Goal: Book appointment/travel/reservation

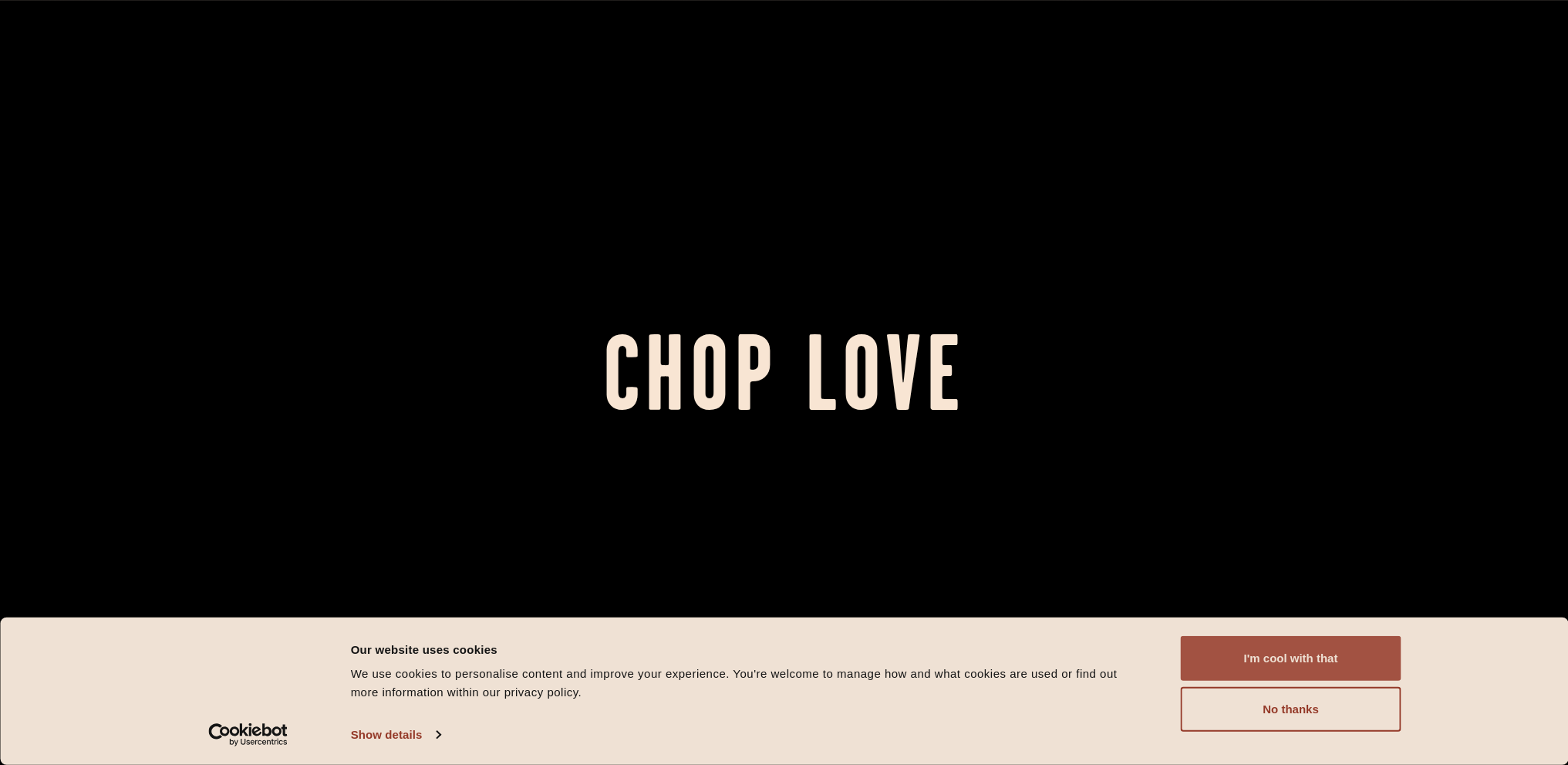
click at [1292, 656] on button "I'm cool with that" at bounding box center [1291, 658] width 220 height 45
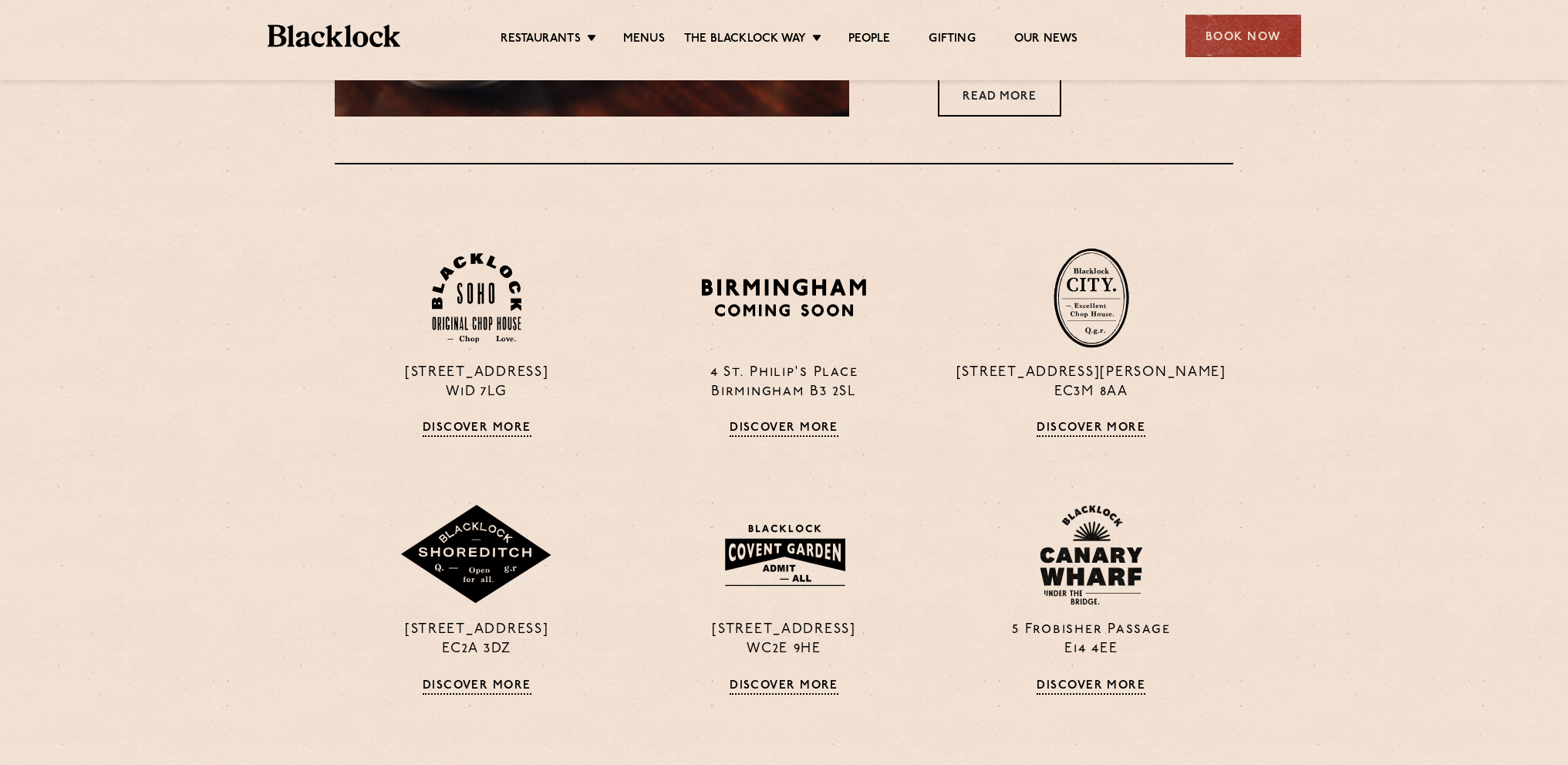
scroll to position [1140, 0]
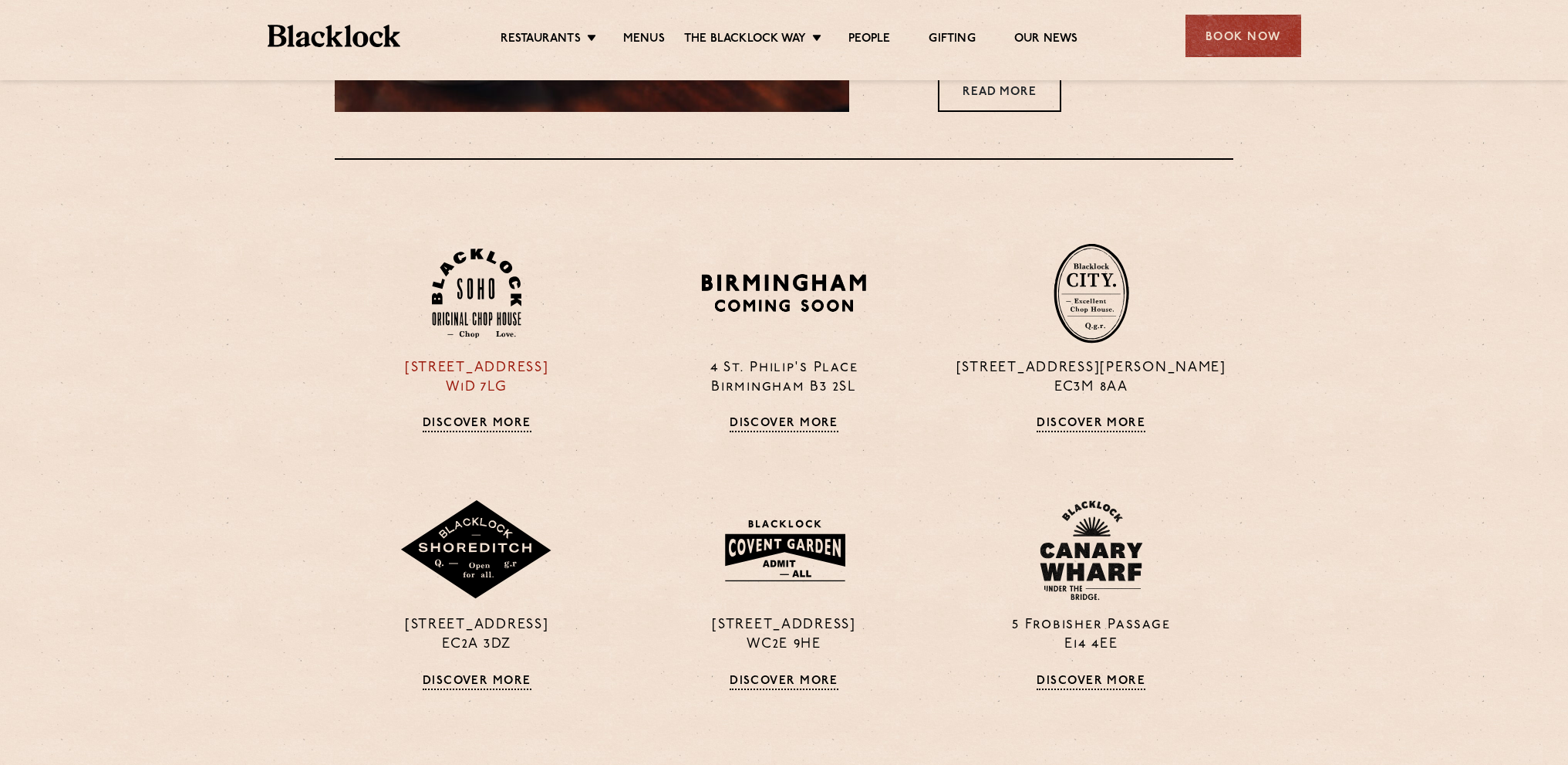
click at [455, 287] on img at bounding box center [476, 294] width 89 height 90
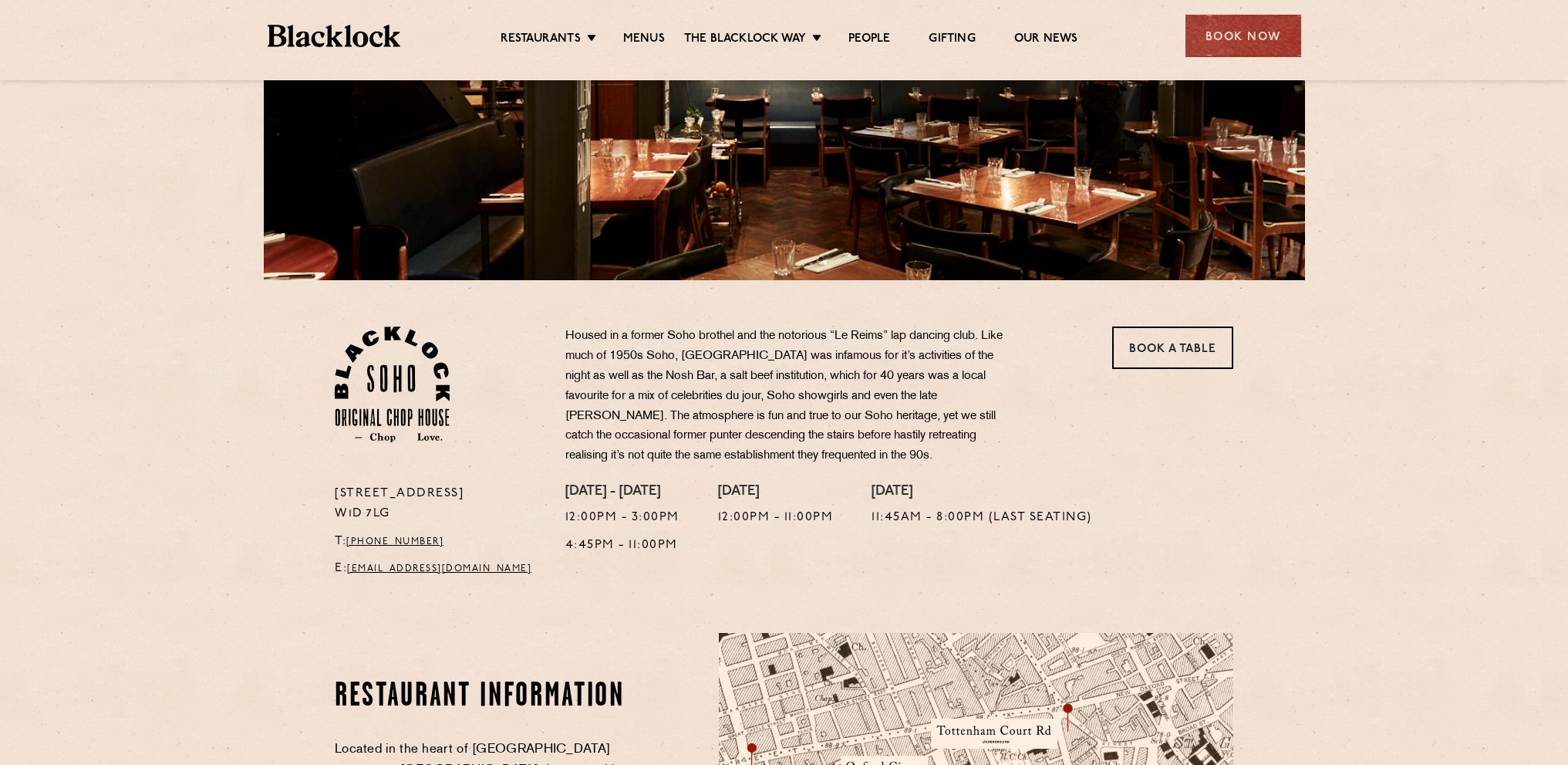
scroll to position [280, 0]
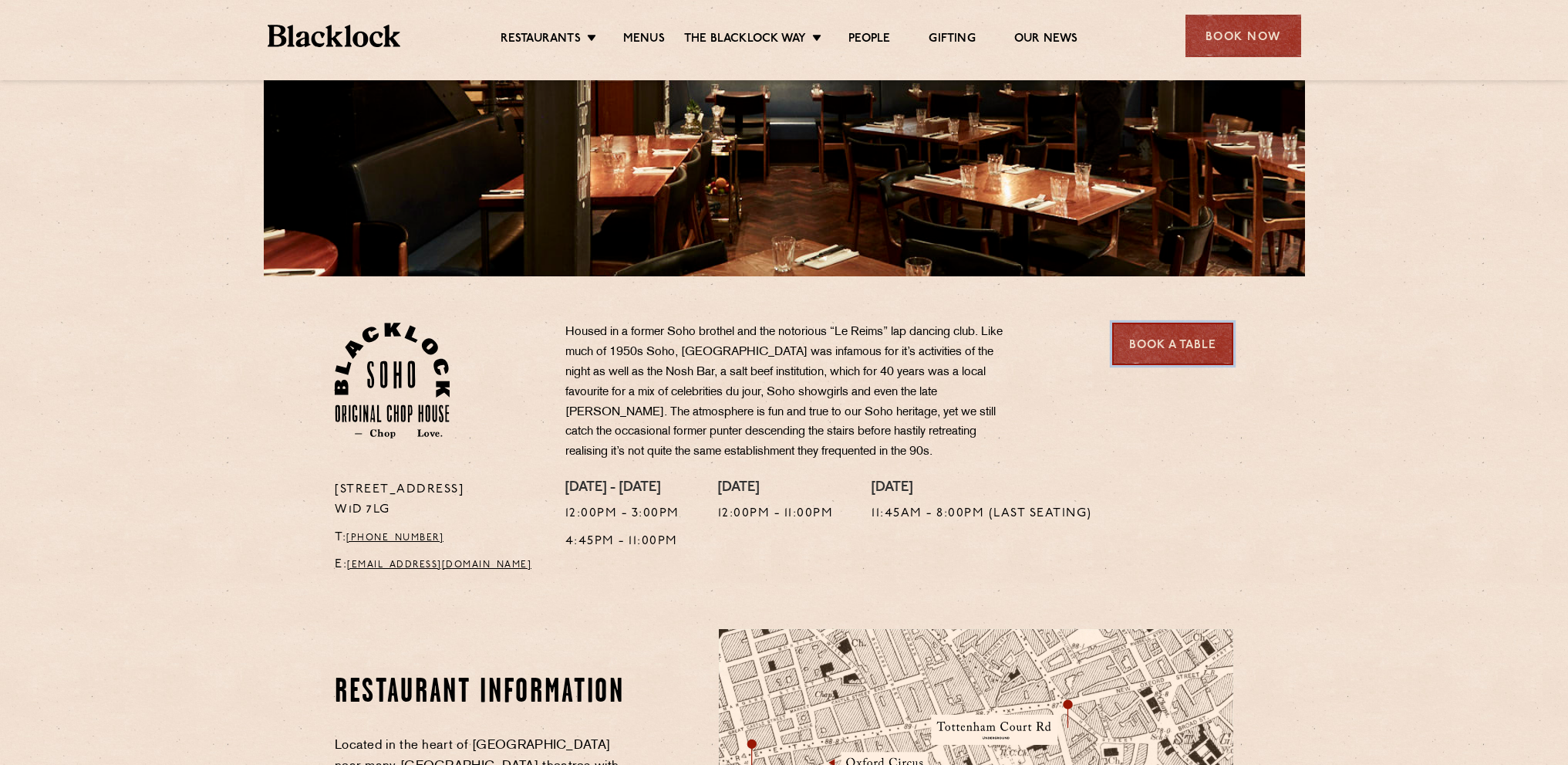
click at [1167, 334] on link "Book a Table" at bounding box center [1172, 344] width 121 height 42
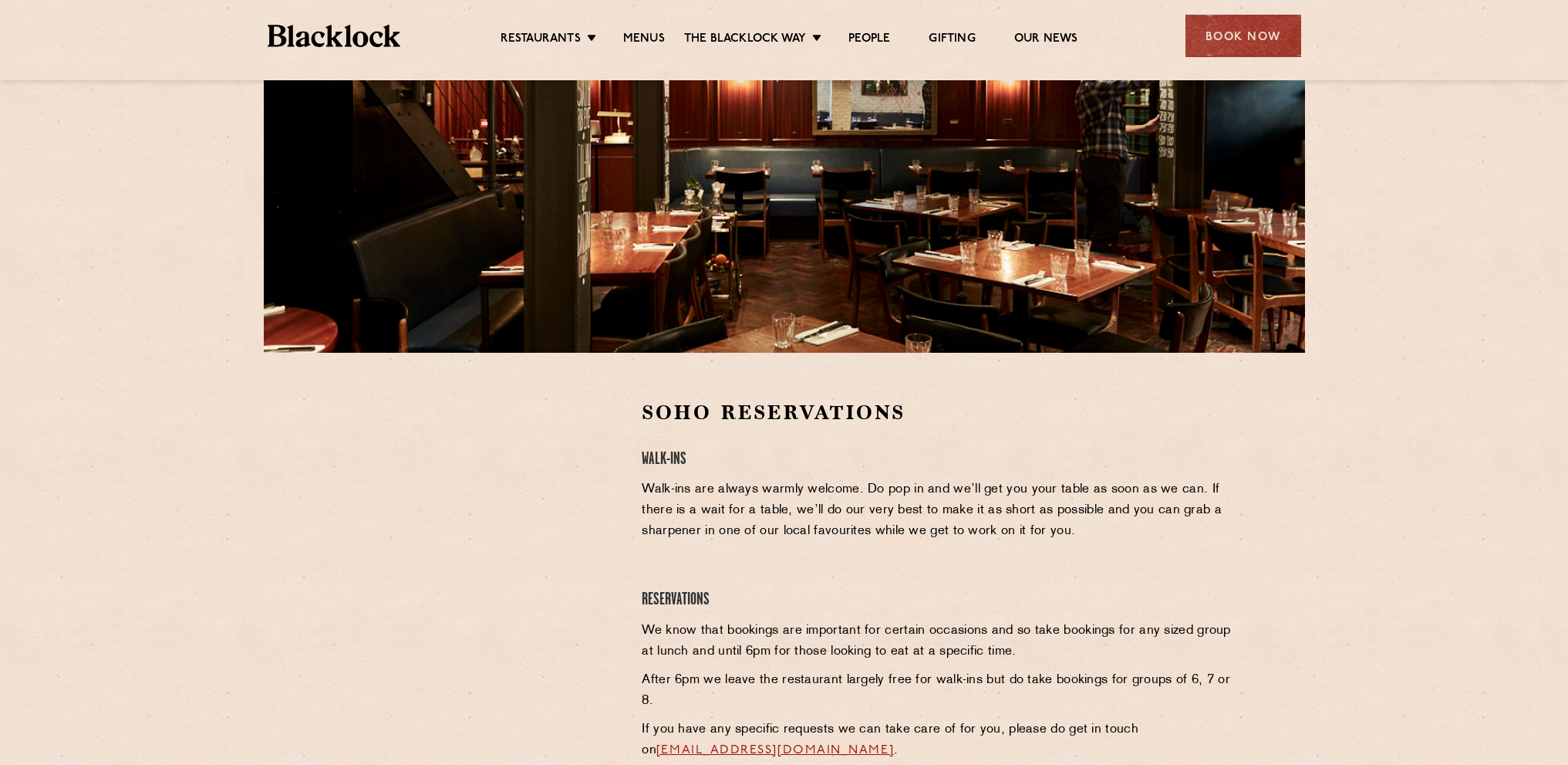
scroll to position [205, 0]
